Goal: Find contact information: Obtain details needed to contact an individual or organization

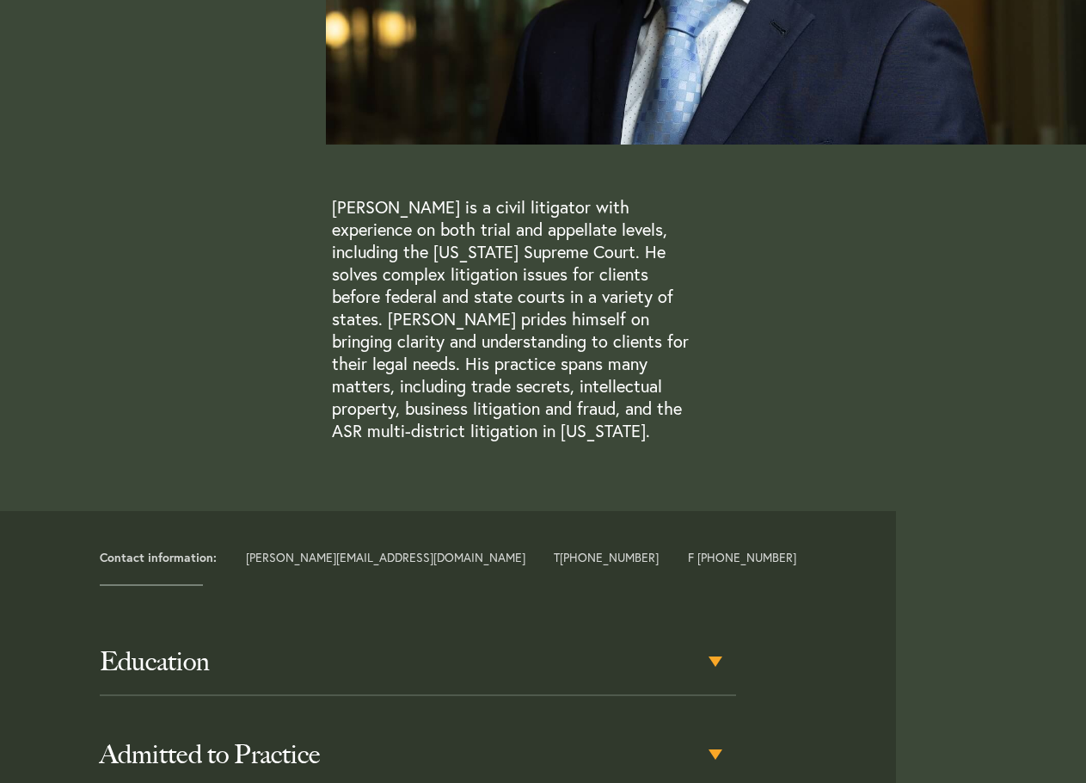
scroll to position [516, 0]
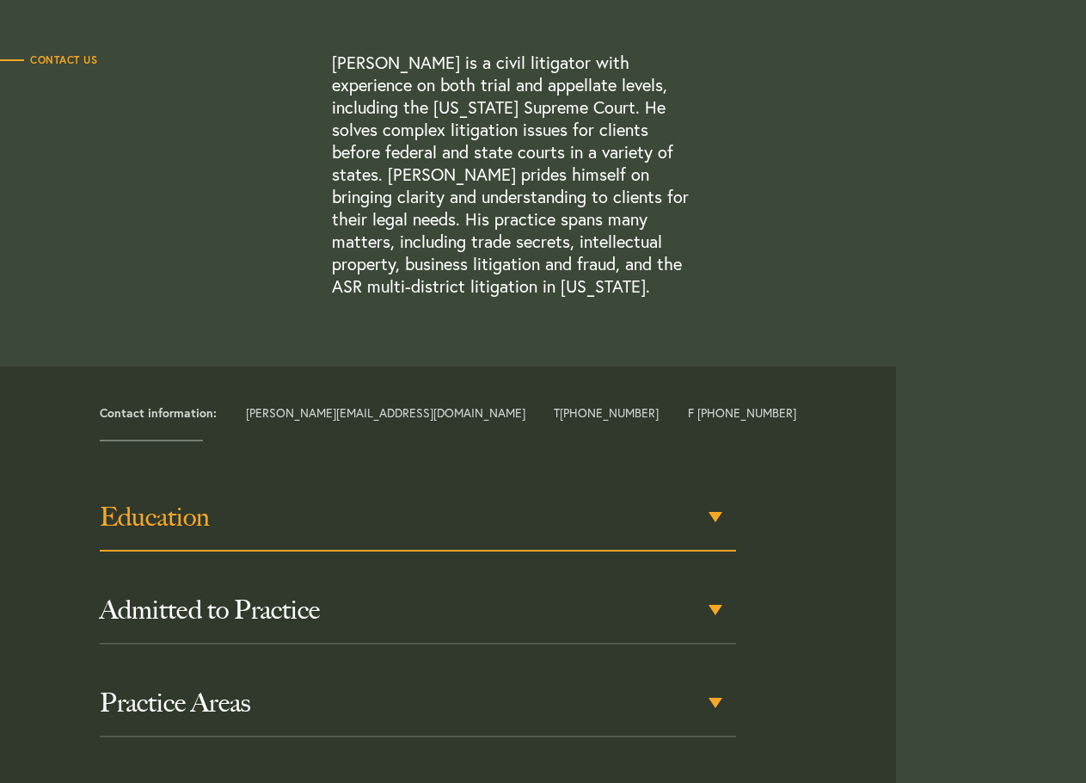
click at [360, 511] on h3 "Education" at bounding box center [418, 516] width 637 height 31
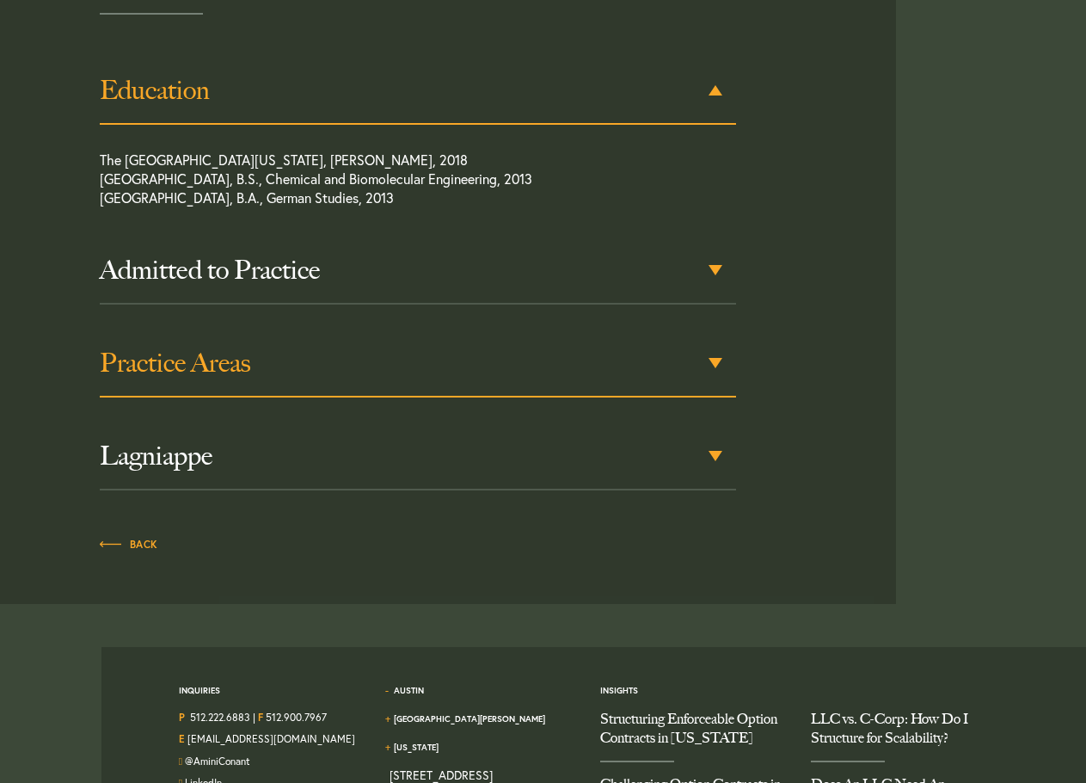
scroll to position [1054, 0]
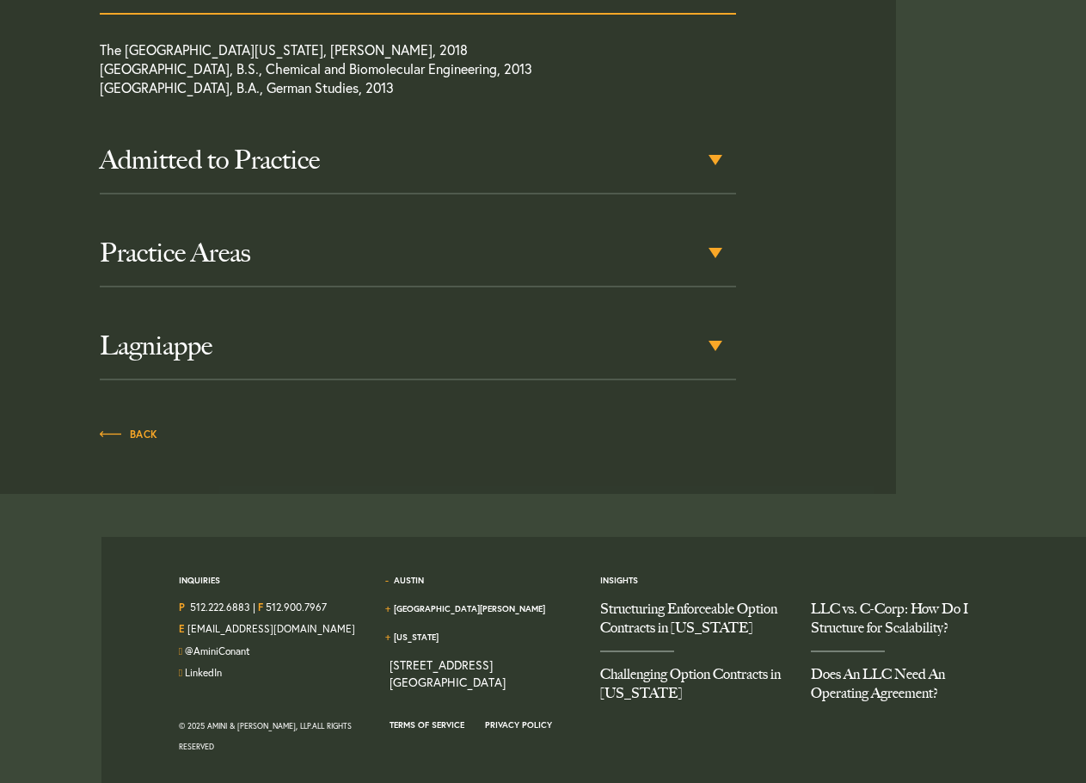
drag, startPoint x: 206, startPoint y: 728, endPoint x: 282, endPoint y: 729, distance: 75.7
click at [282, 729] on div "© 2025 Amini & [PERSON_NAME], LLP. All Rights Reserved" at bounding box center [271, 736] width 185 height 41
copy div "Amini & [PERSON_NAME], LLP"
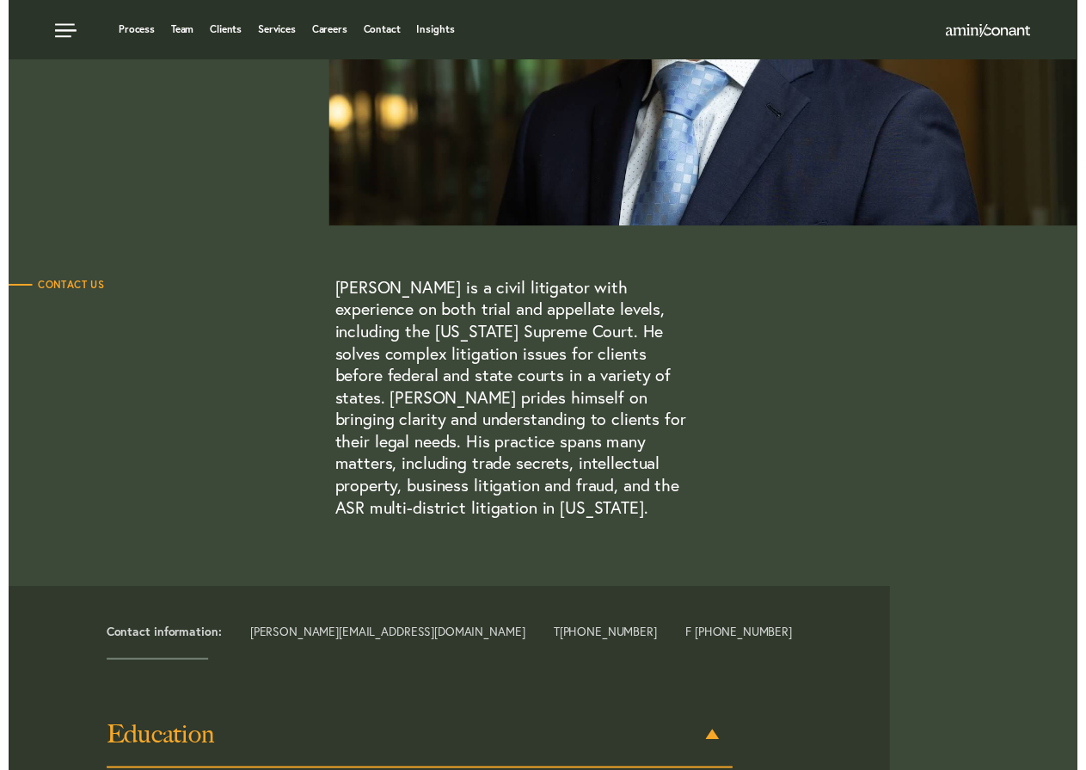
scroll to position [0, 0]
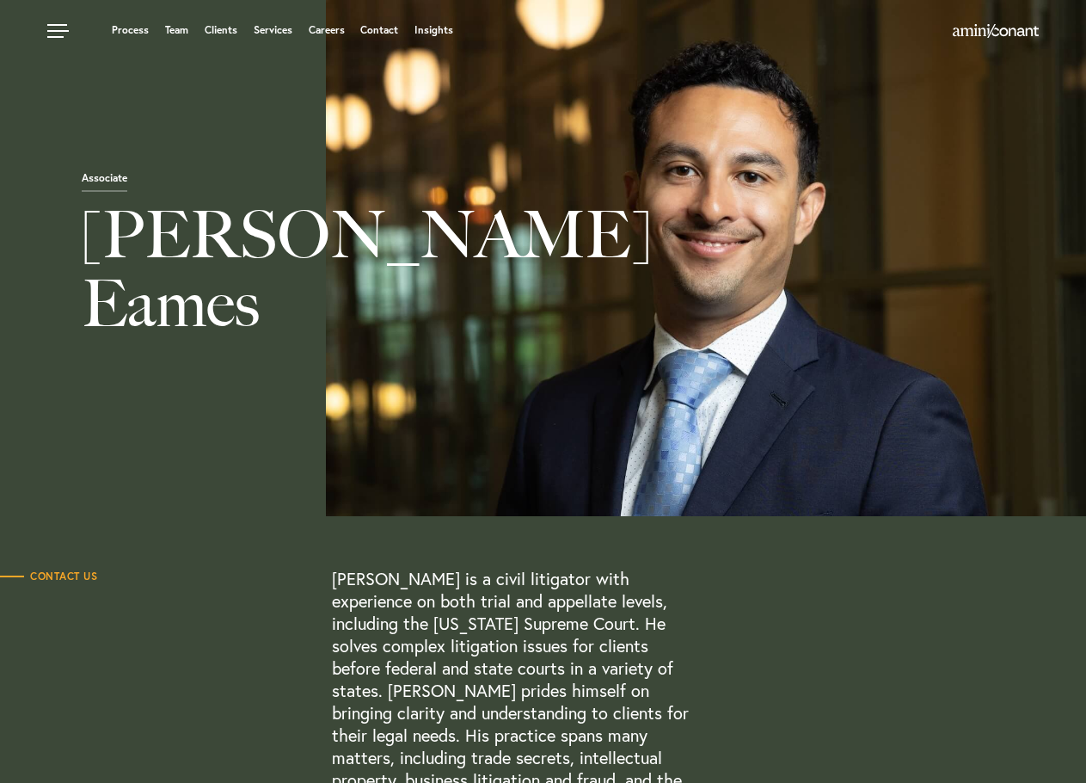
drag, startPoint x: 1040, startPoint y: 30, endPoint x: 108, endPoint y: 84, distance: 934.0
click at [164, 118] on div "Associate [PERSON_NAME]" at bounding box center [543, 258] width 1086 height 516
click at [65, 26] on link at bounding box center [60, 26] width 52 height 52
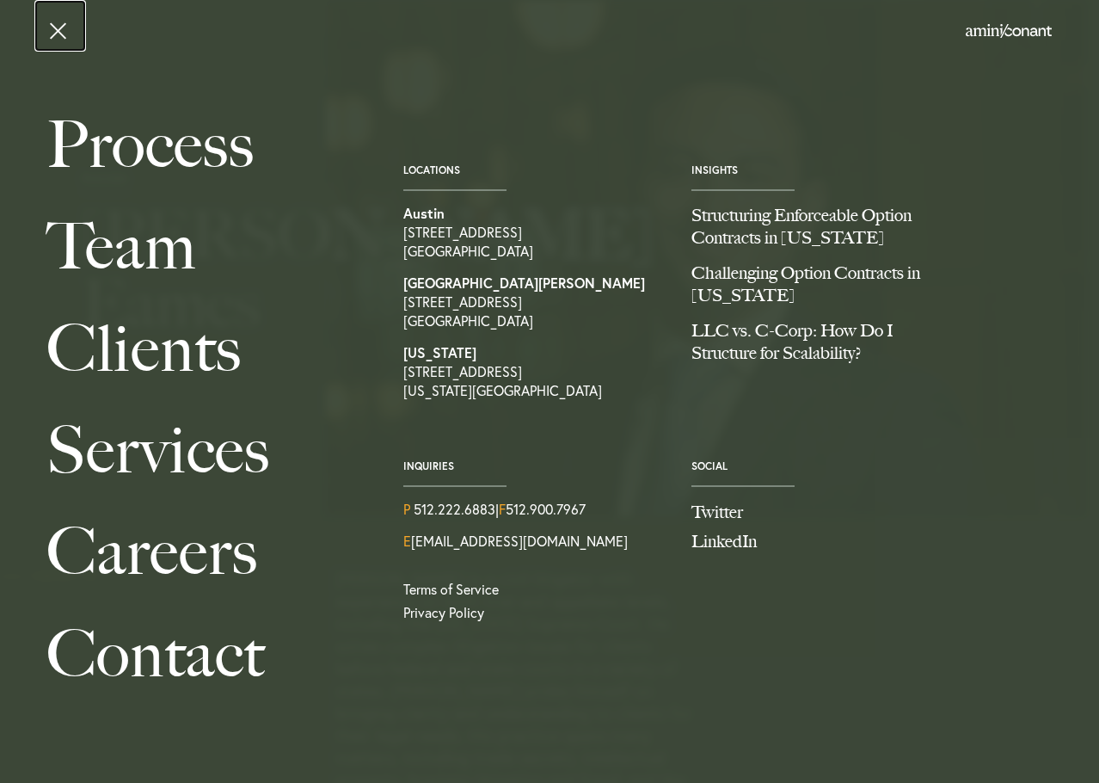
click at [52, 25] on link at bounding box center [60, 26] width 52 height 52
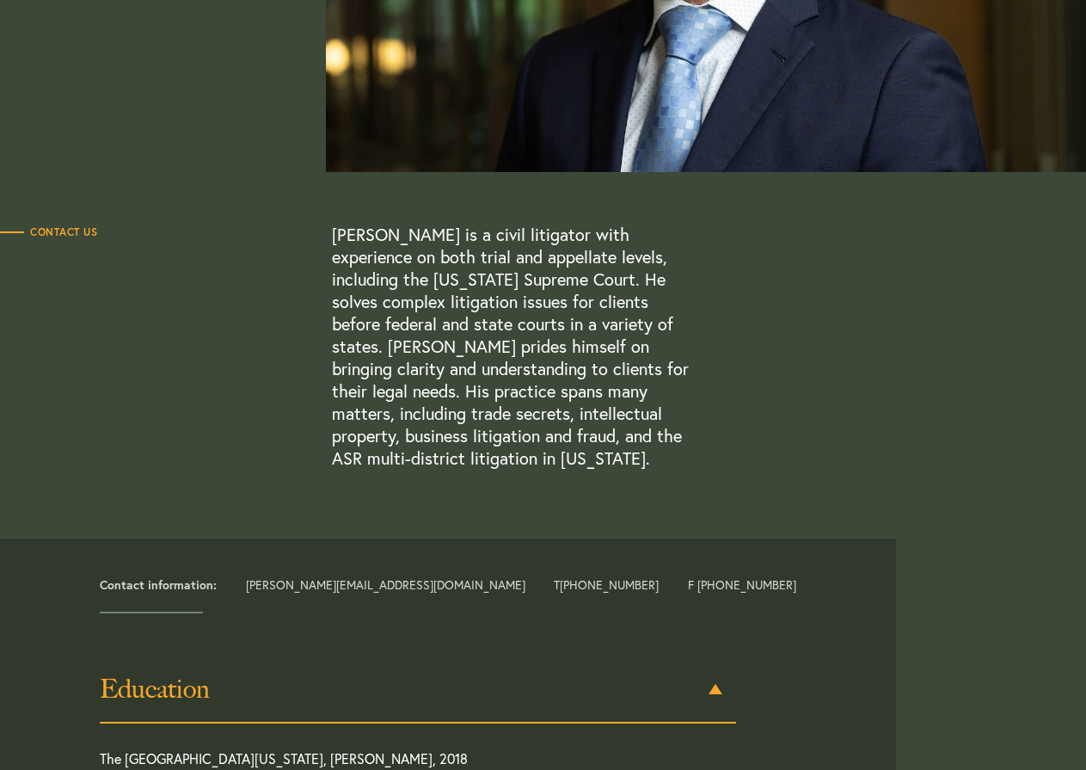
scroll to position [430, 0]
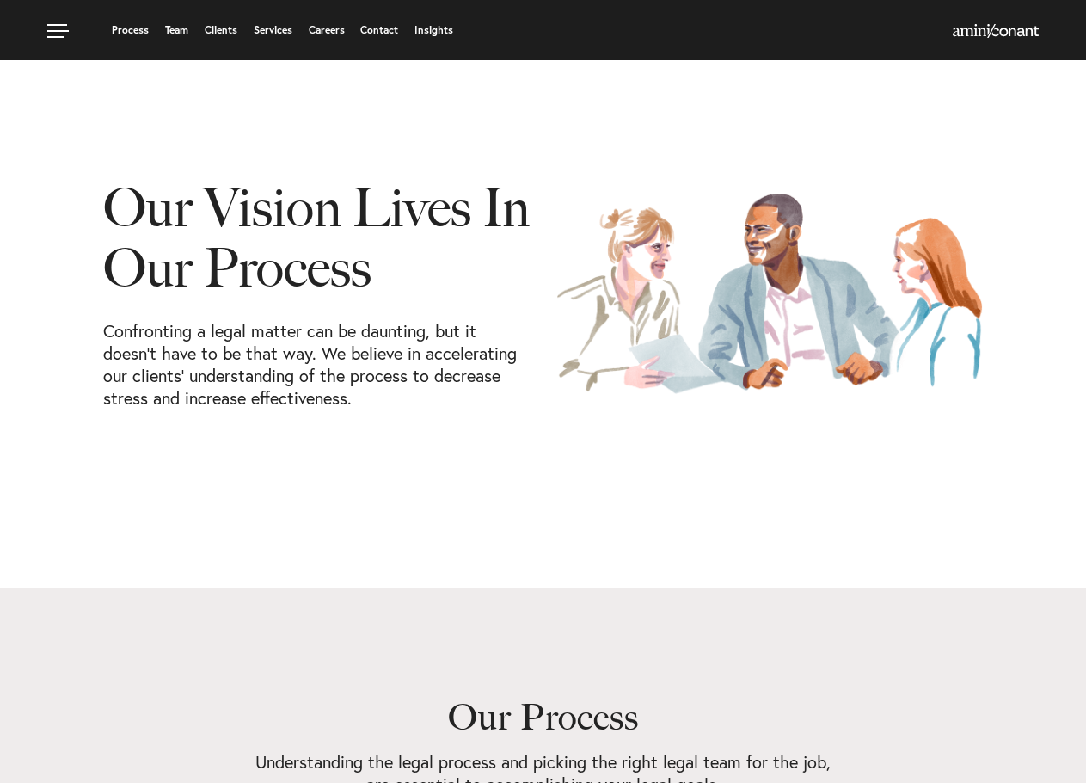
click at [110, 41] on div "Process Team Clients Services Careers Contact Insights" at bounding box center [415, 33] width 737 height 22
click at [57, 23] on link at bounding box center [60, 26] width 52 height 52
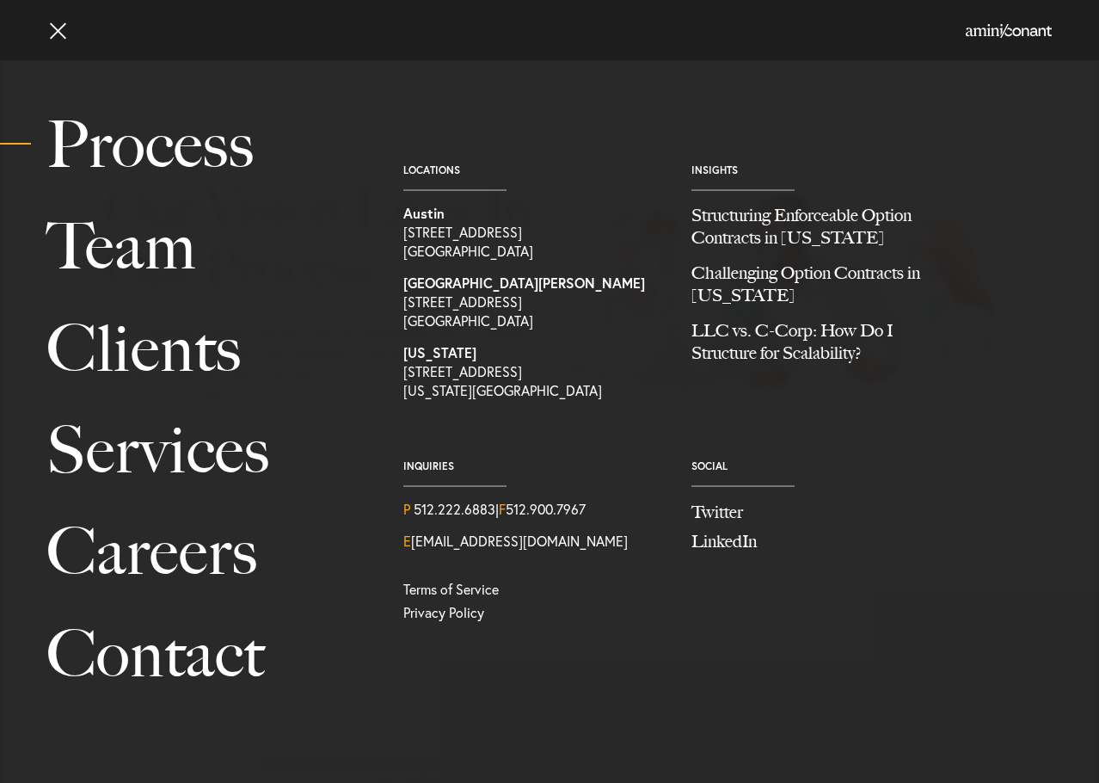
click at [958, 38] on div at bounding box center [937, 33] width 232 height 22
click at [969, 34] on img at bounding box center [1009, 31] width 86 height 14
